Goal: Download file/media

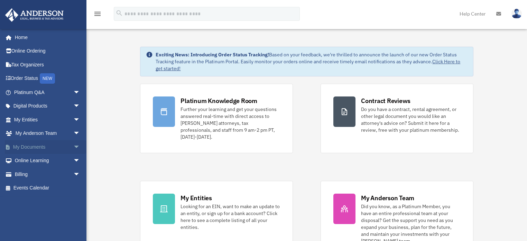
click at [73, 145] on span "arrow_drop_down" at bounding box center [80, 147] width 14 height 14
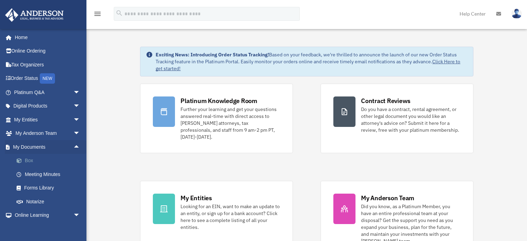
click at [30, 162] on link "Box" at bounding box center [50, 161] width 81 height 14
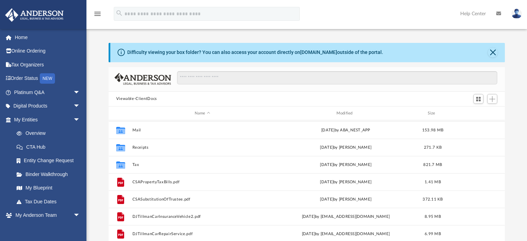
scroll to position [55, 0]
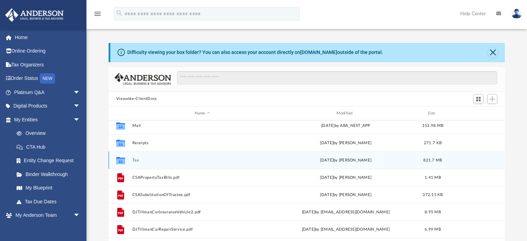
click at [136, 161] on button "Tax" at bounding box center [202, 160] width 140 height 4
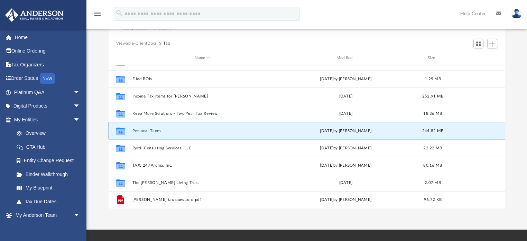
click at [143, 130] on button "Personal Taxes" at bounding box center [202, 131] width 140 height 4
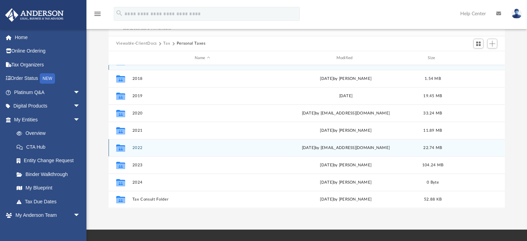
scroll to position [0, 0]
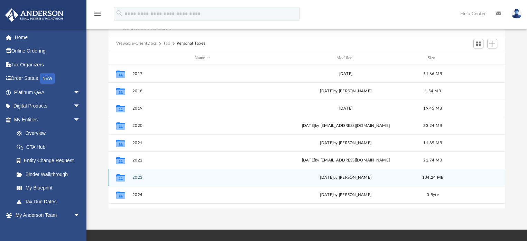
click at [137, 177] on button "2023" at bounding box center [202, 177] width 140 height 4
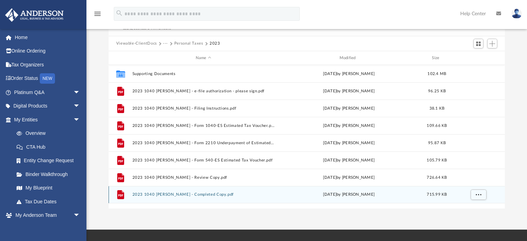
click at [177, 194] on button "2023 1040 [PERSON_NAME] - Completed Copy.pdf" at bounding box center [203, 195] width 143 height 4
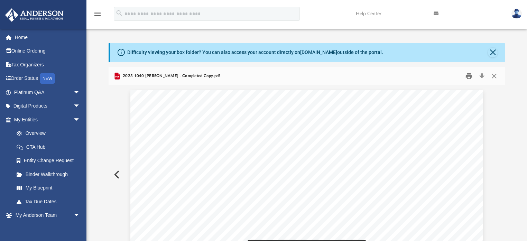
click at [471, 77] on button "Print" at bounding box center [469, 76] width 14 height 11
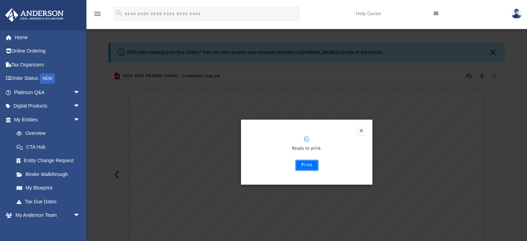
click at [313, 167] on button "Print" at bounding box center [306, 165] width 23 height 11
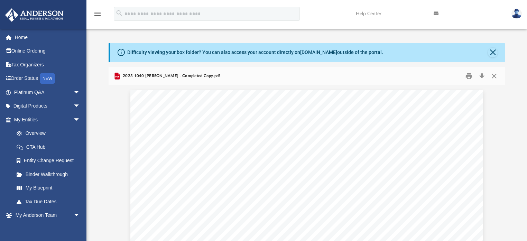
click at [518, 15] on img at bounding box center [517, 14] width 10 height 10
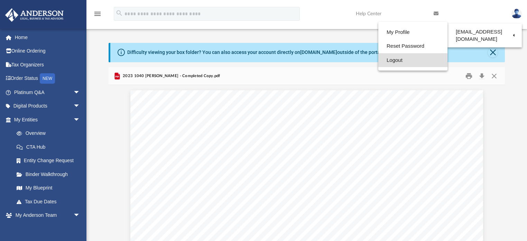
click at [403, 63] on link "Logout" at bounding box center [412, 60] width 69 height 14
